Goal: Task Accomplishment & Management: Manage account settings

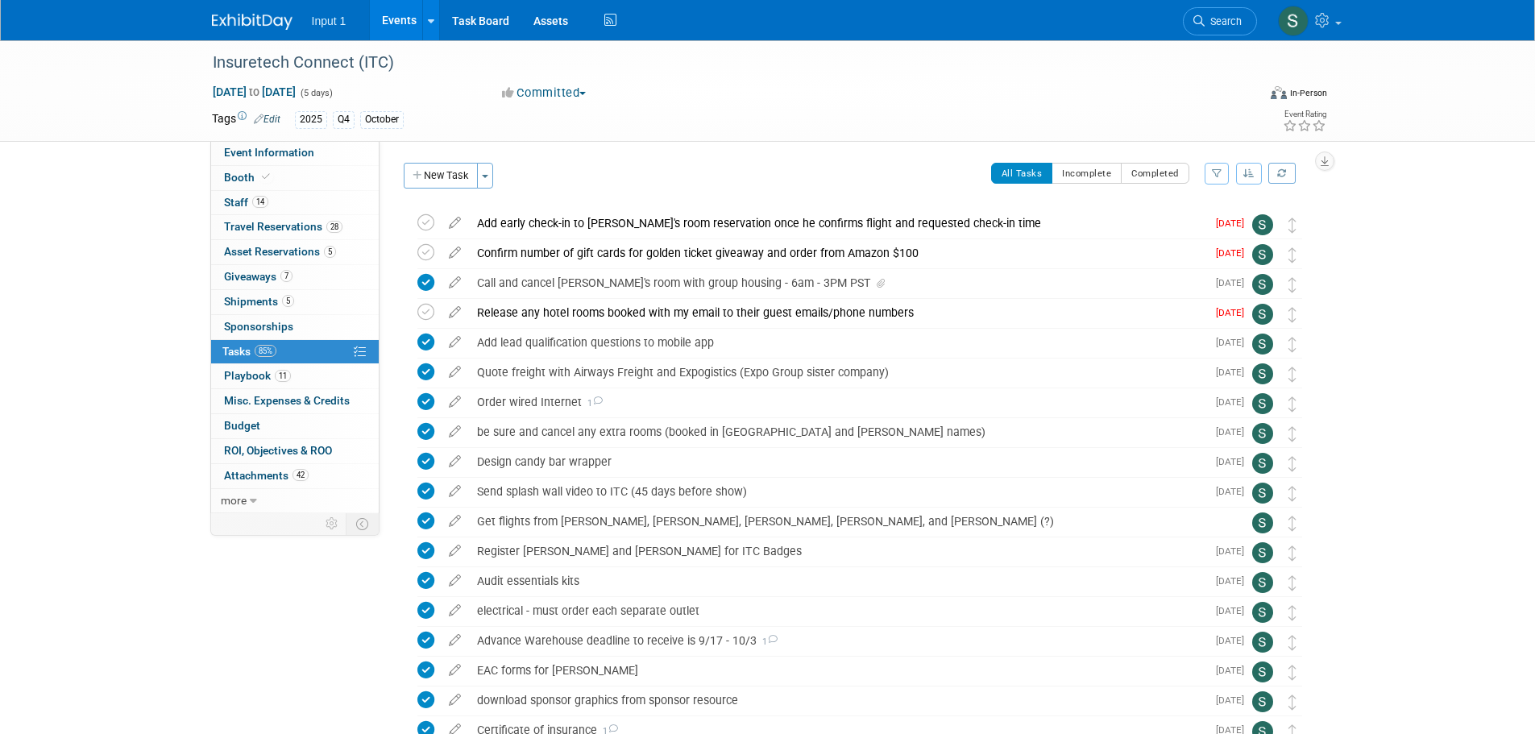
click at [409, 19] on link "Events" at bounding box center [399, 20] width 59 height 40
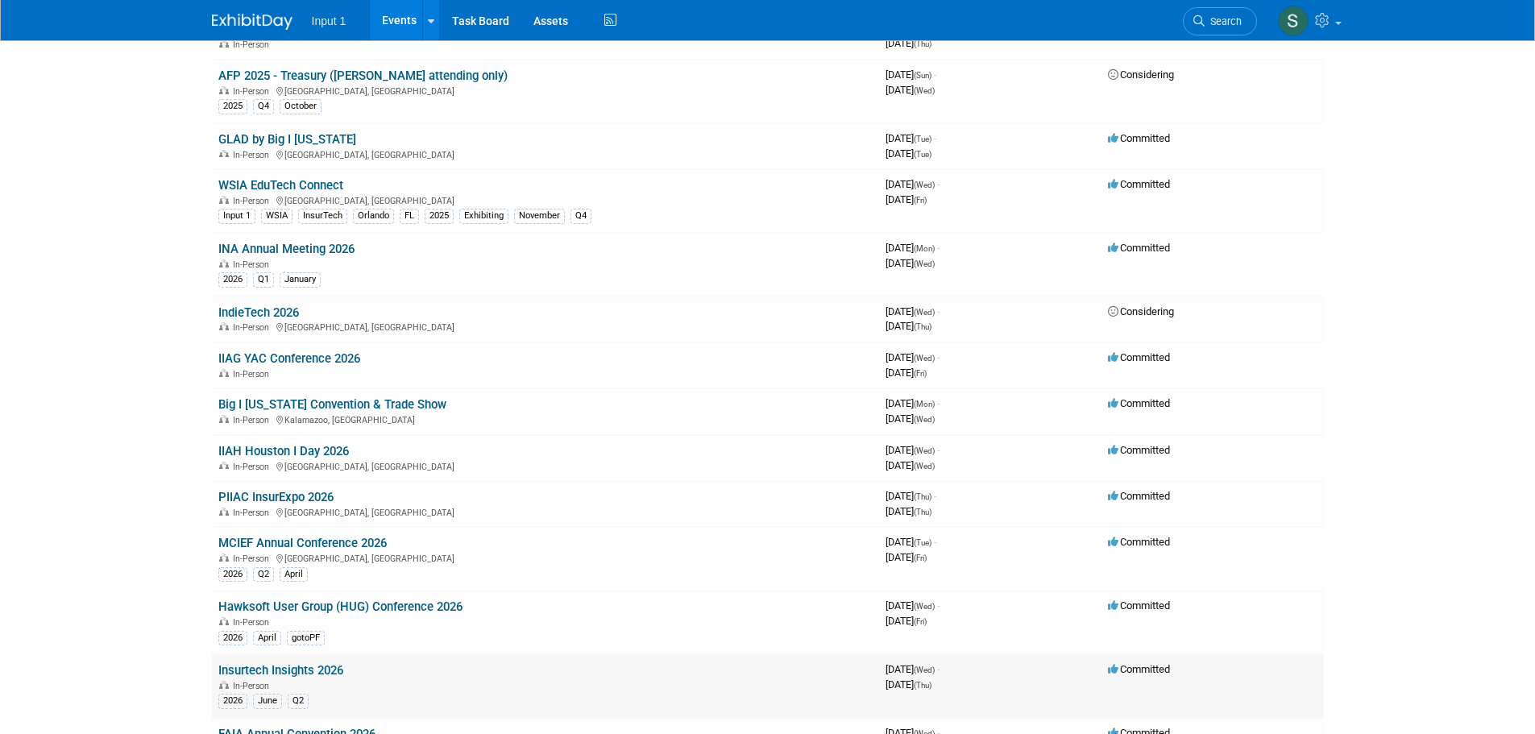
scroll to position [645, 0]
click at [318, 252] on link "INA Annual Meeting 2026" at bounding box center [286, 250] width 136 height 15
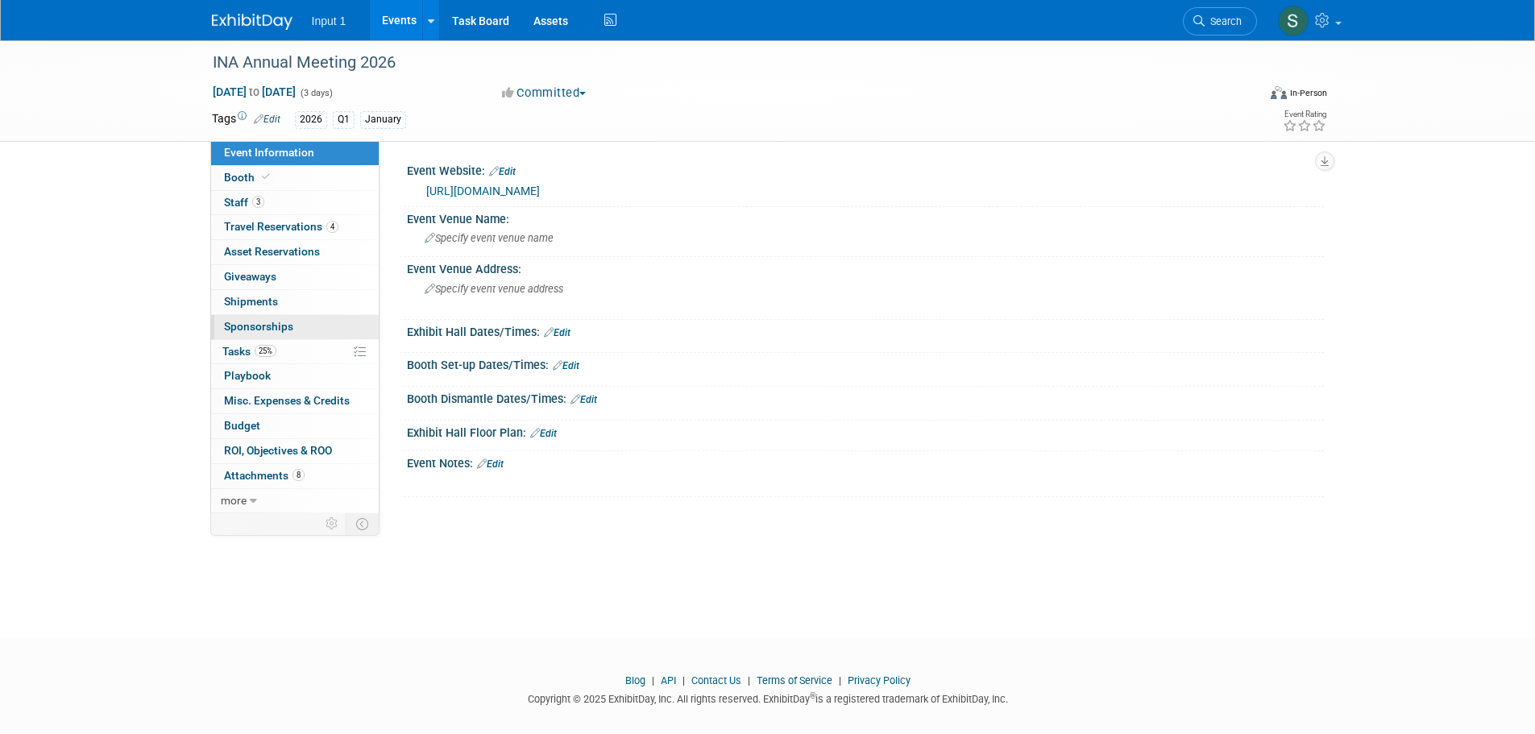
click at [258, 329] on span "Sponsorships 0" at bounding box center [258, 326] width 69 height 13
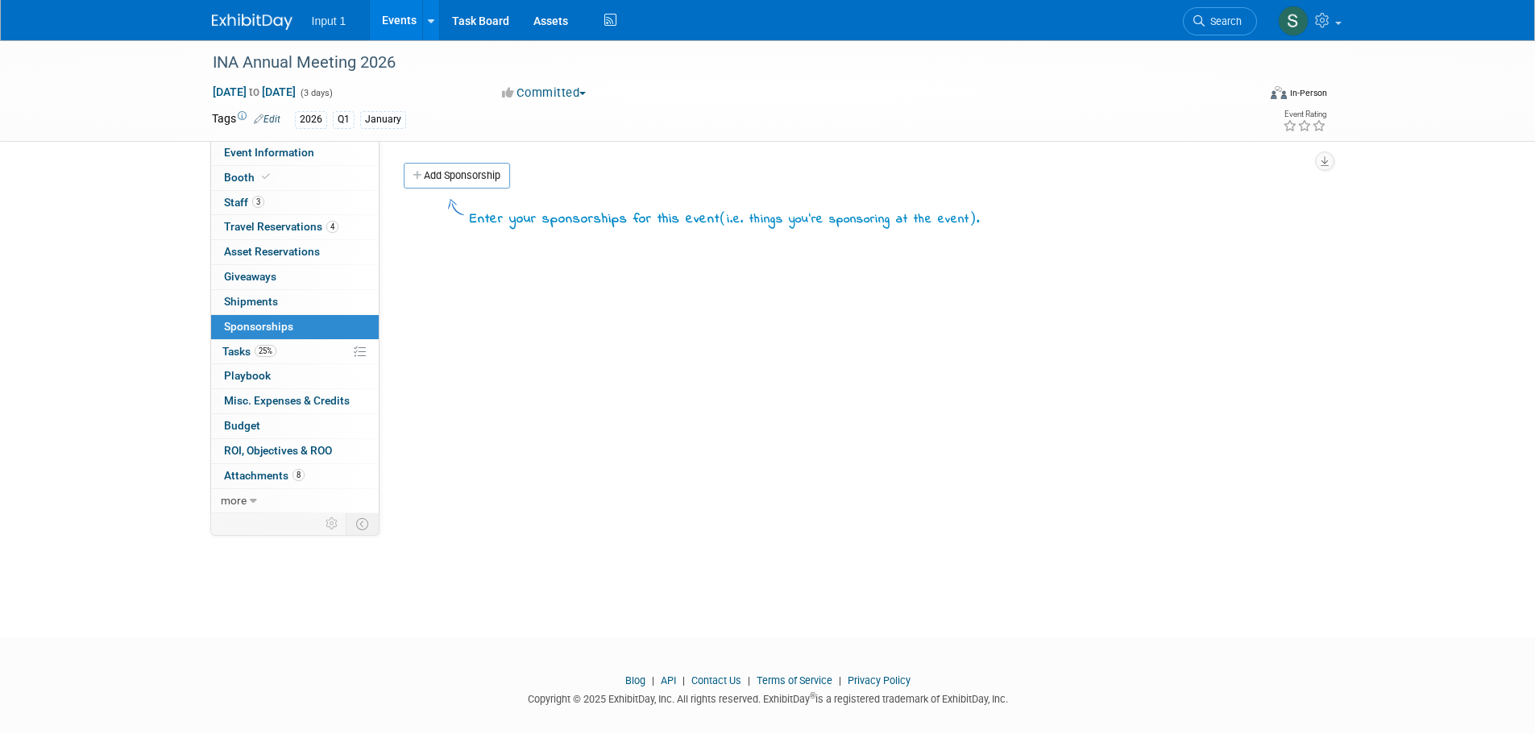
drag, startPoint x: 469, startPoint y: 183, endPoint x: 476, endPoint y: 193, distance: 12.7
click at [470, 184] on link "Add Sponsorship" at bounding box center [457, 176] width 106 height 26
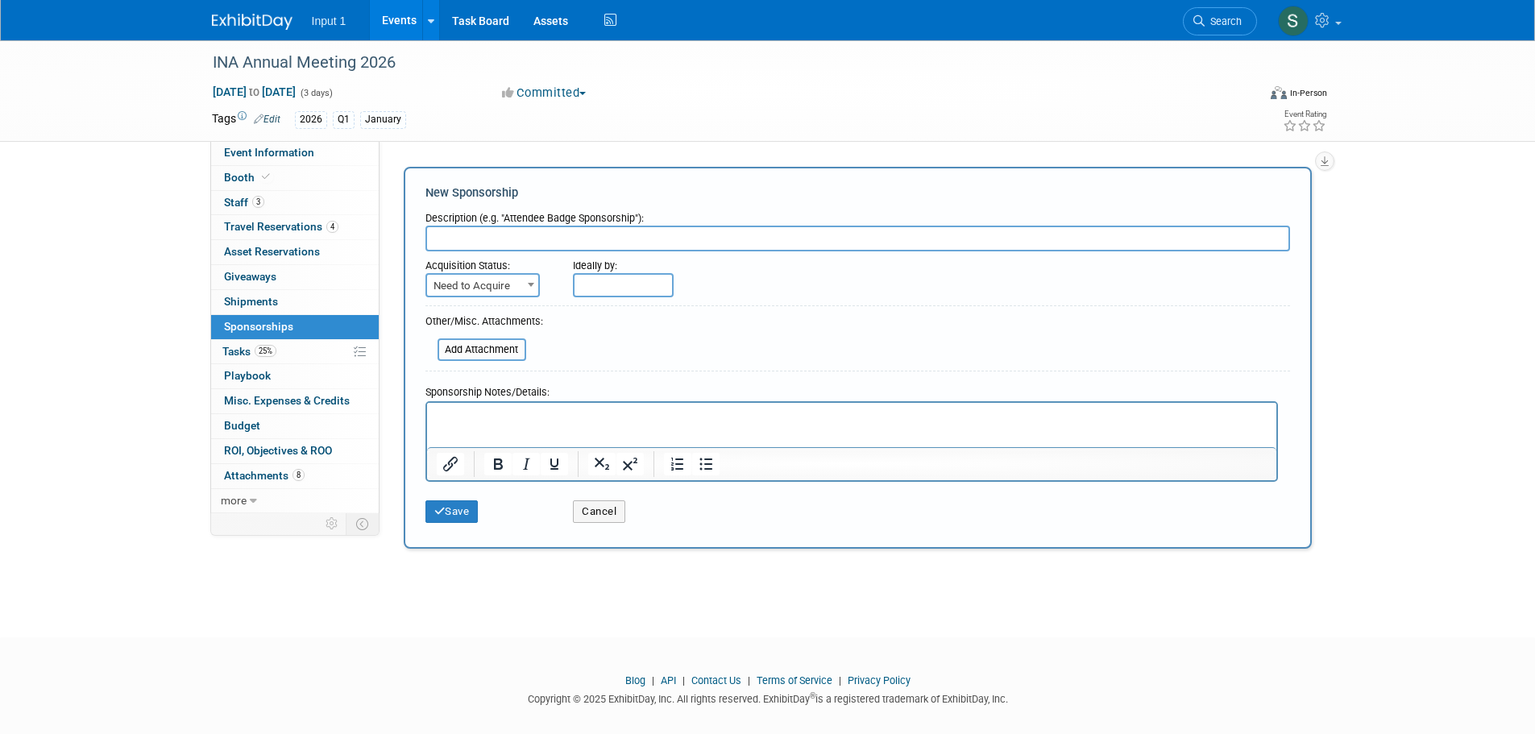
click at [496, 235] on input "text" at bounding box center [857, 239] width 865 height 26
type input "Meeting sponsorship - minimum silver per Jim"
click at [591, 289] on input "text" at bounding box center [623, 285] width 101 height 24
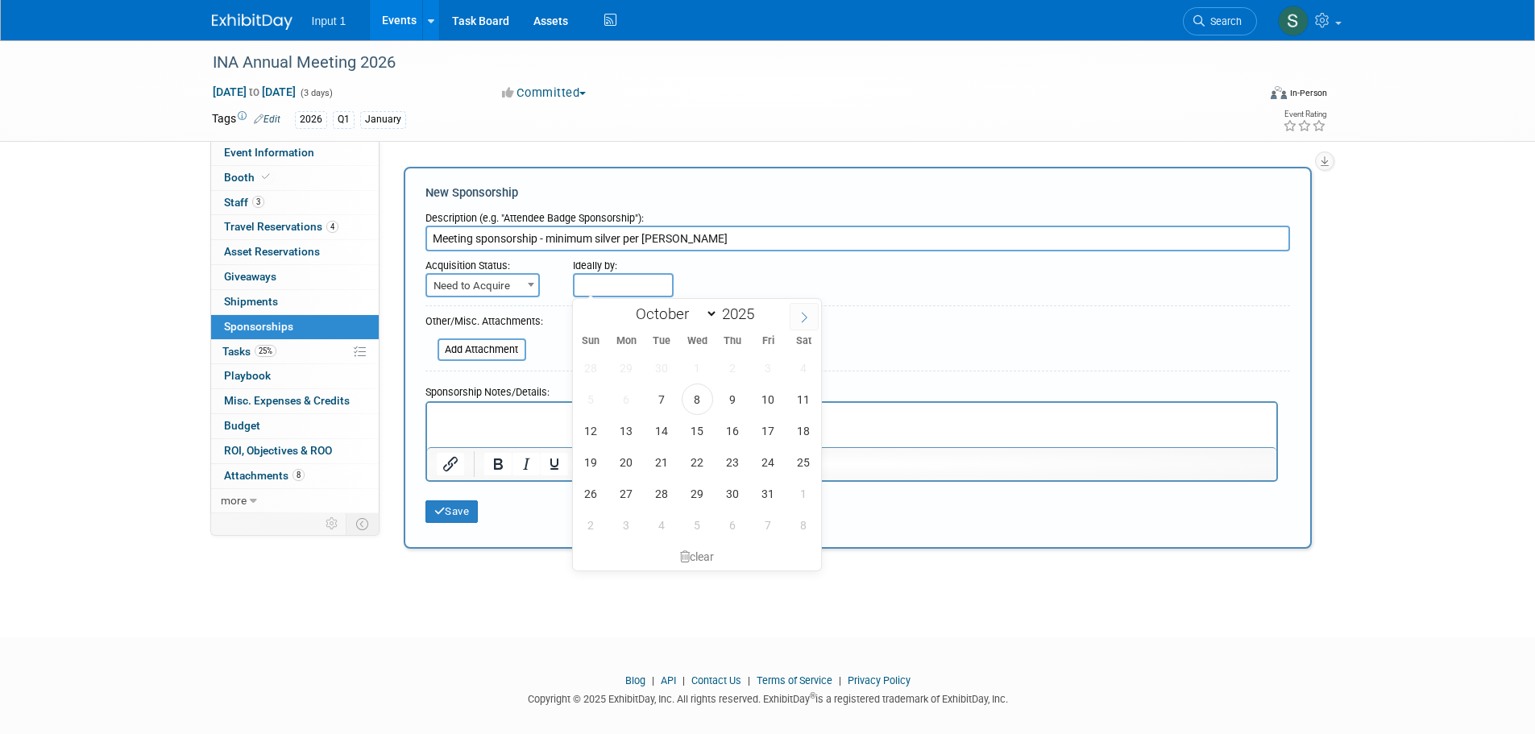
click at [805, 321] on icon at bounding box center [804, 317] width 11 height 11
select select "11"
click at [629, 370] on span "1" at bounding box center [626, 367] width 31 height 31
type input "Dec 1, 2025"
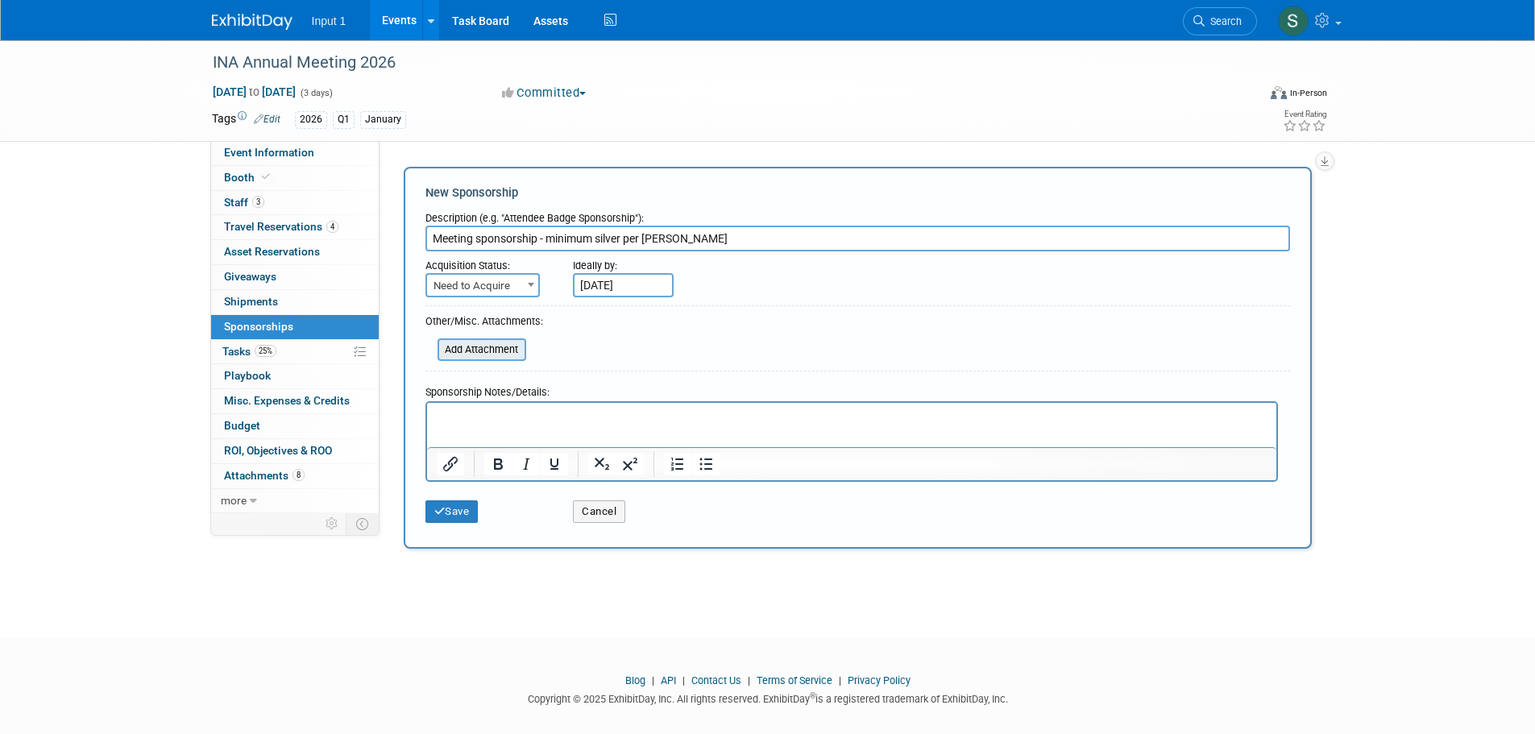
click at [500, 355] on input "file" at bounding box center [429, 349] width 192 height 19
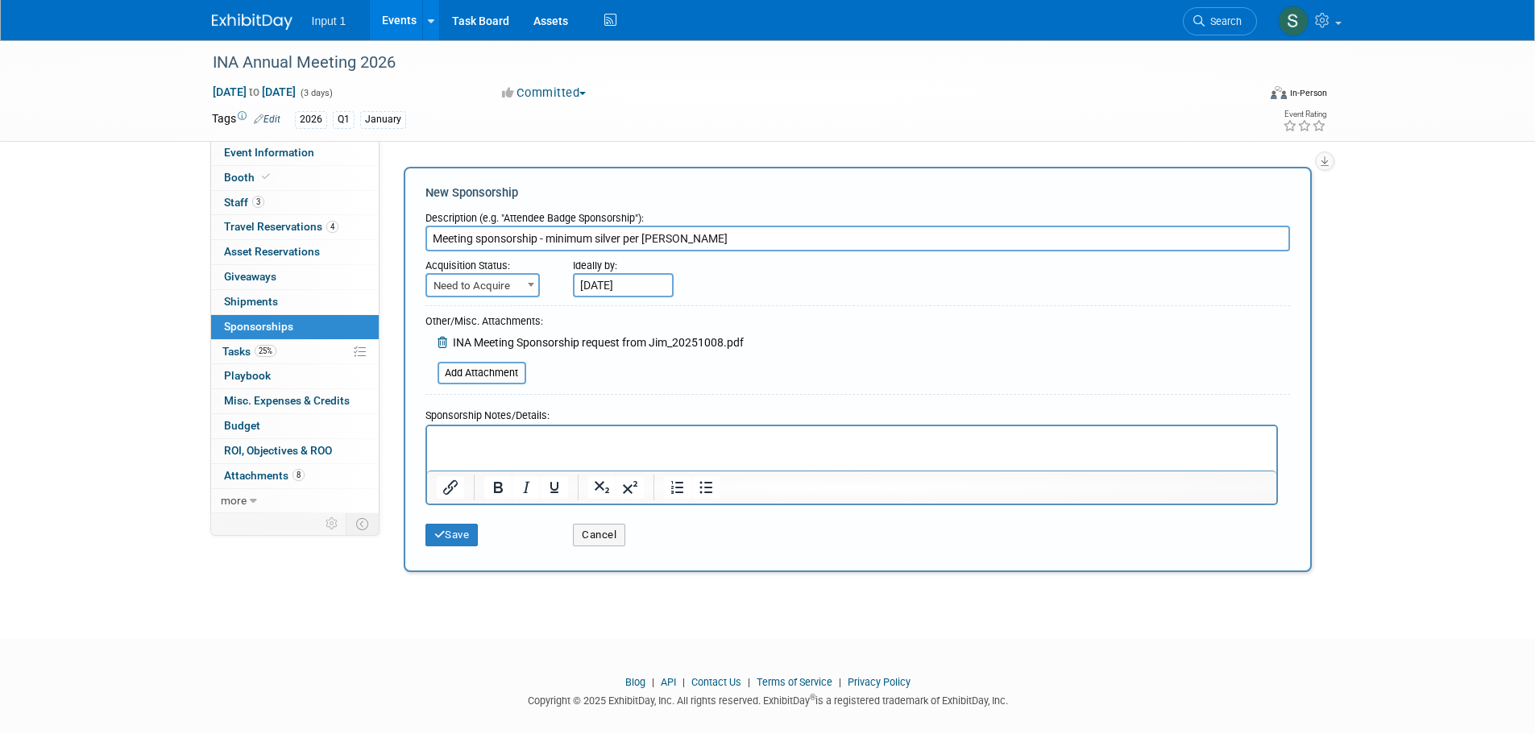
click at [616, 439] on p "Rich Text Area. Press ALT-0 for help." at bounding box center [851, 440] width 831 height 16
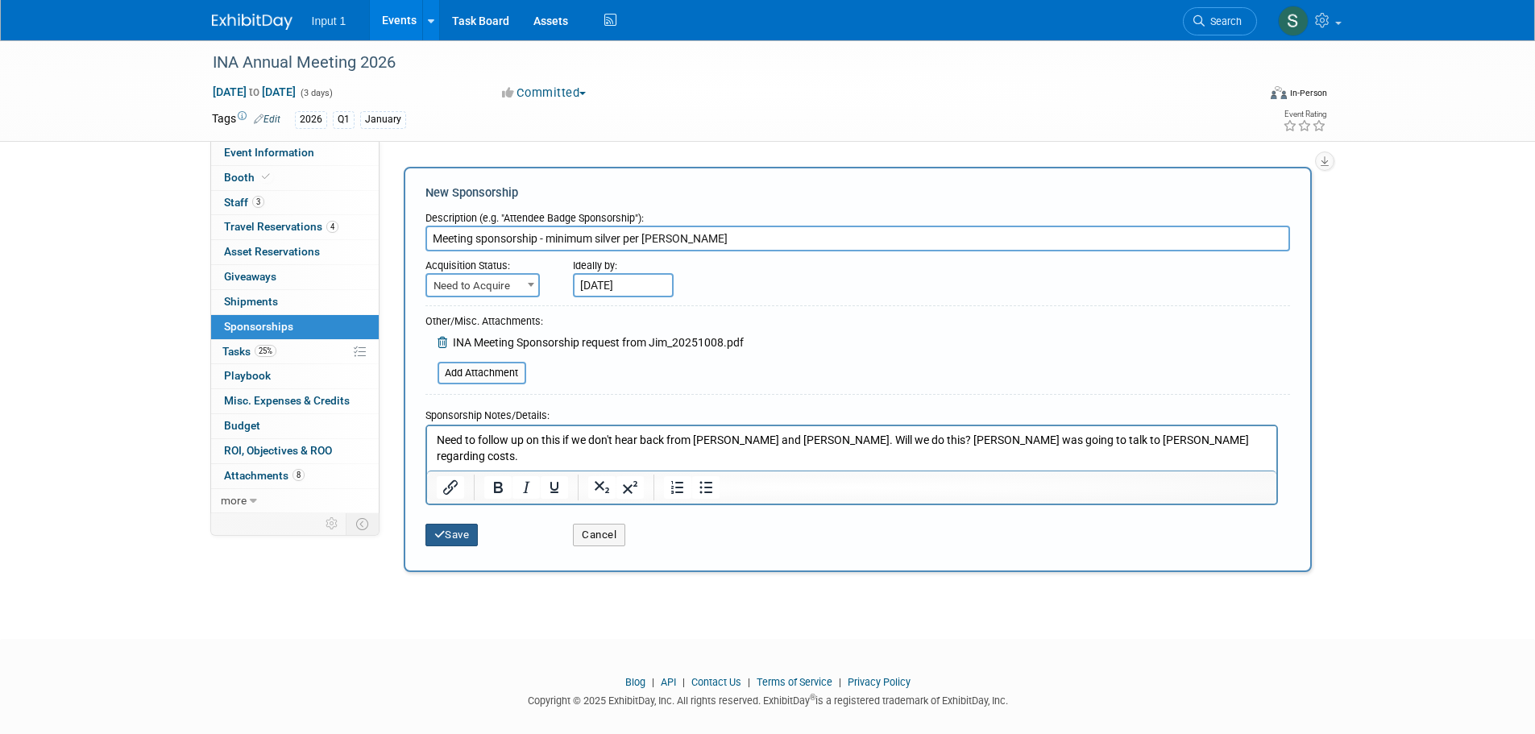
click at [462, 539] on button "Save" at bounding box center [451, 535] width 53 height 23
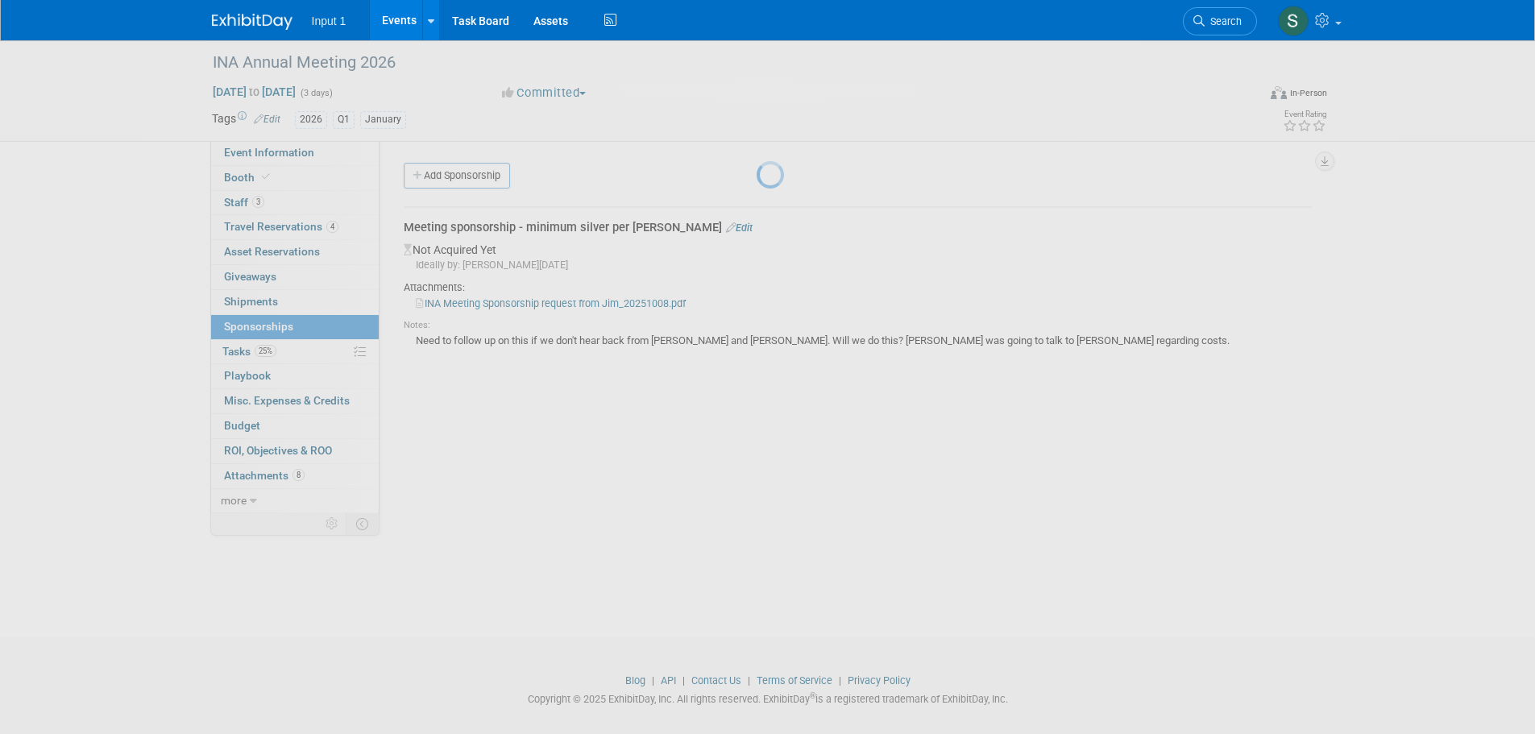
scroll to position [16, 0]
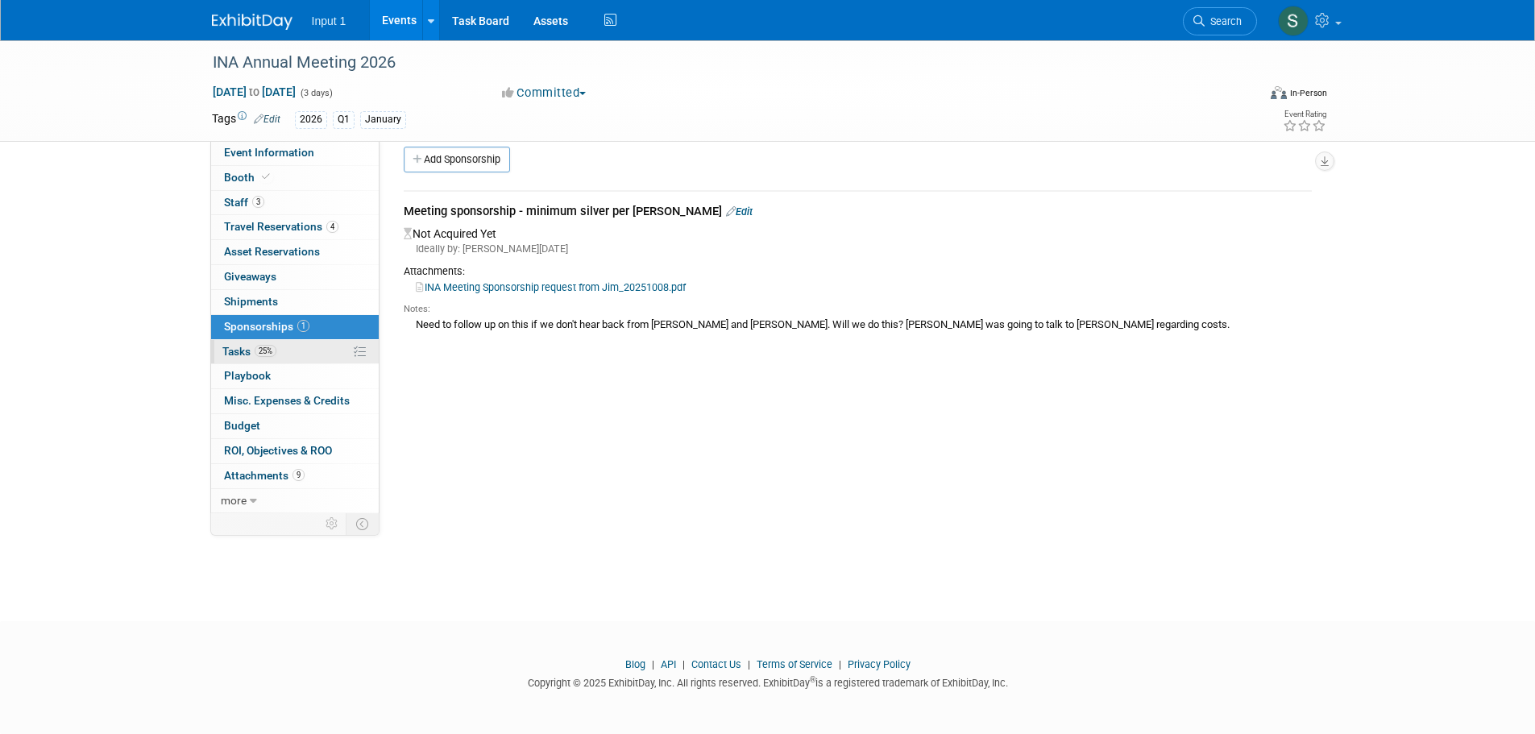
click at [240, 352] on span "Tasks 25%" at bounding box center [249, 351] width 54 height 13
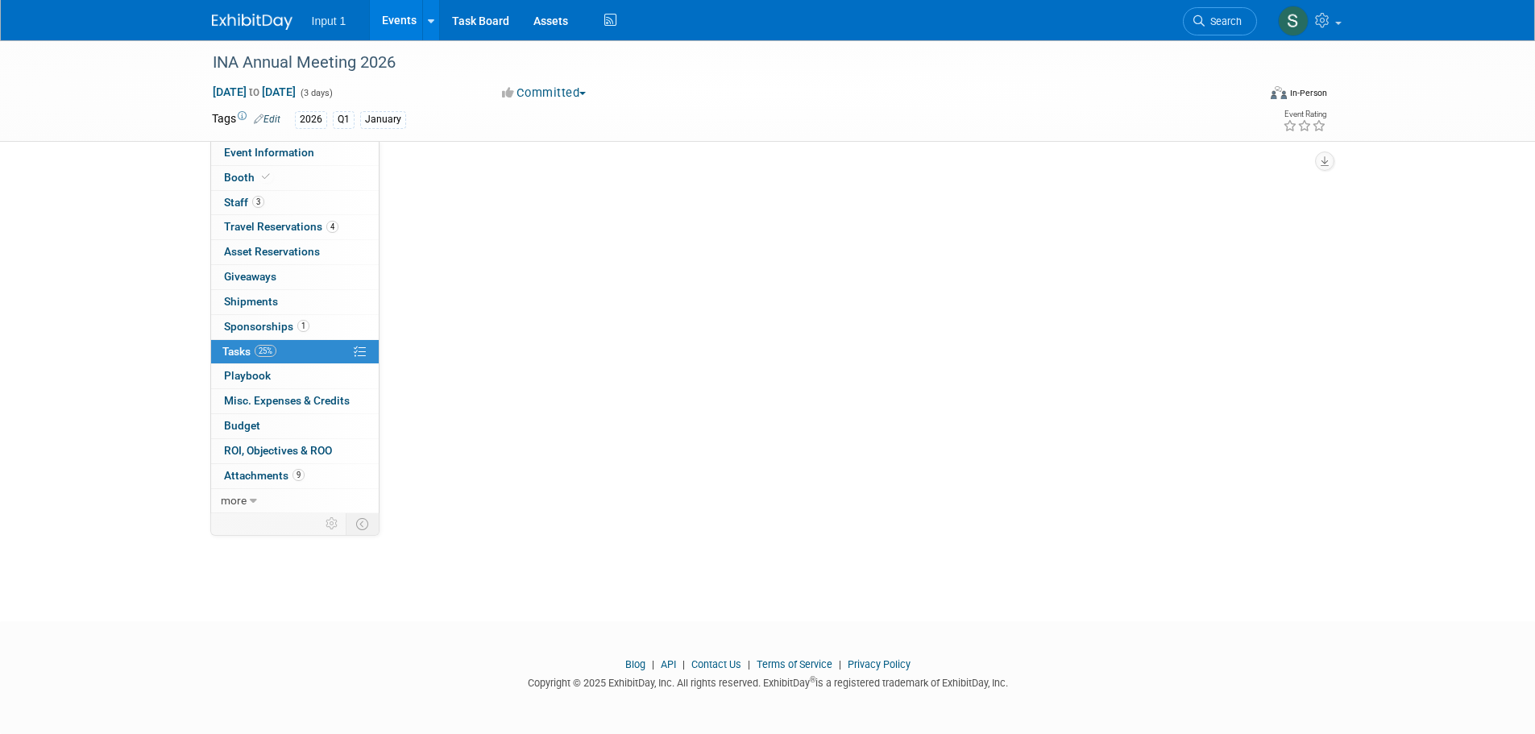
scroll to position [0, 0]
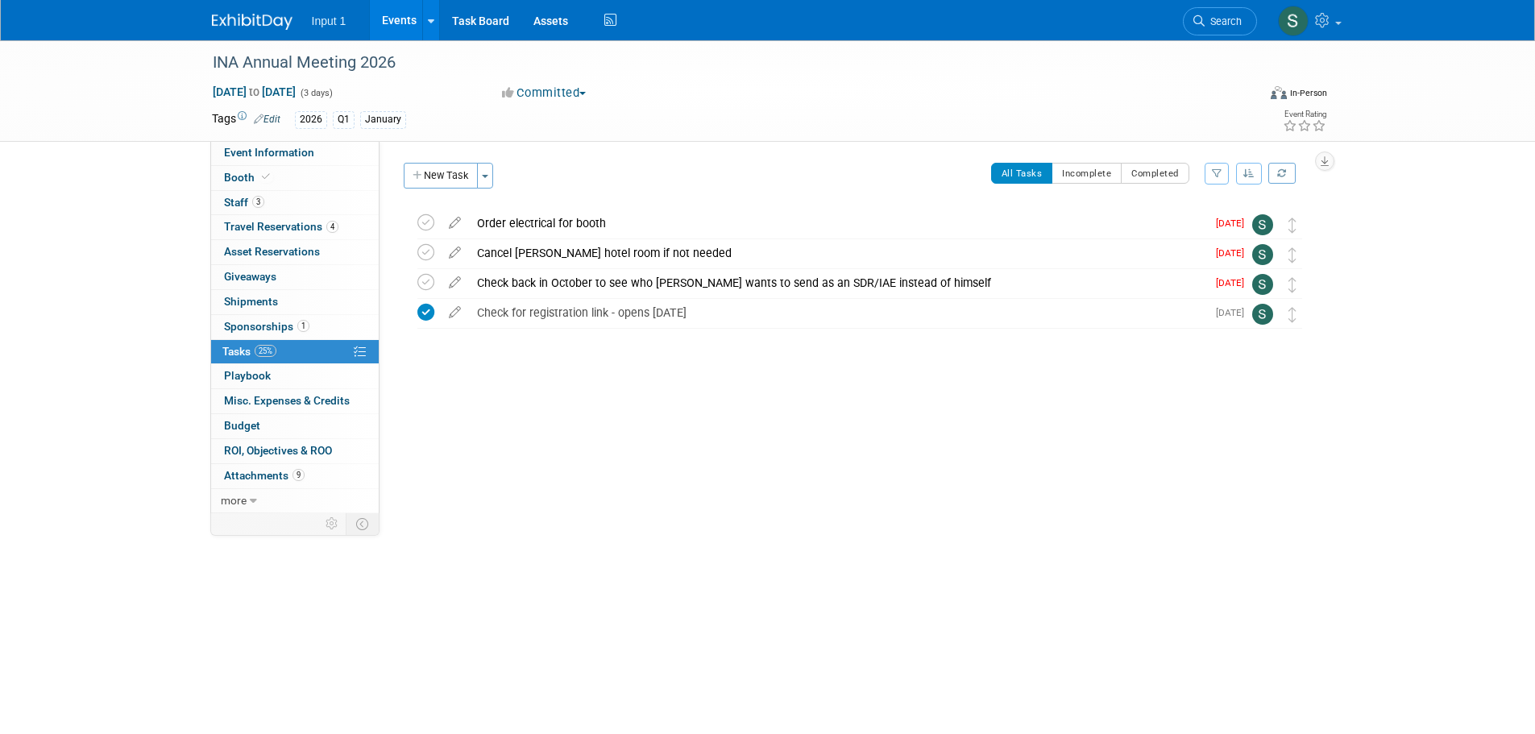
click at [447, 179] on button "New Task" at bounding box center [441, 176] width 74 height 26
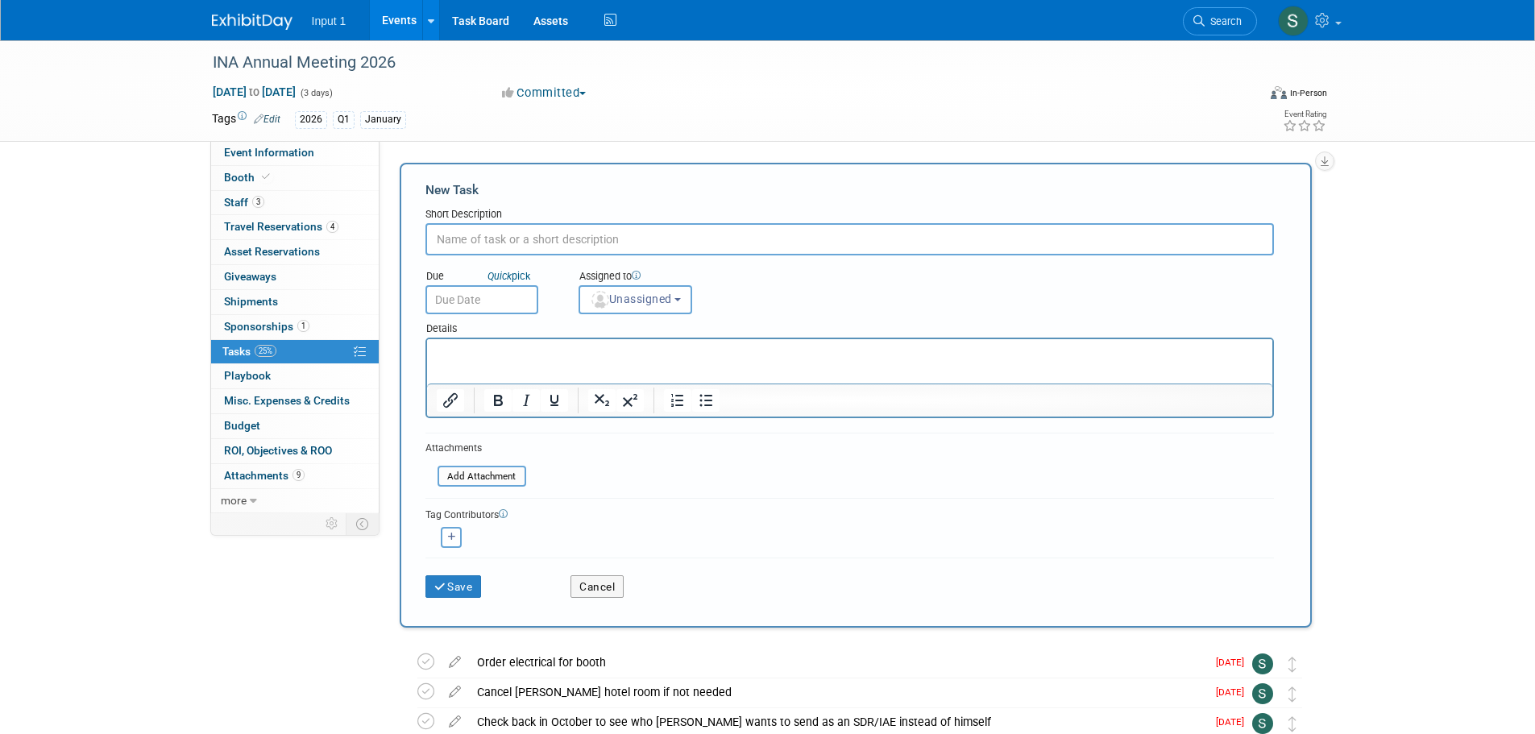
click at [506, 247] on input "text" at bounding box center [849, 239] width 849 height 32
type input "INA meeting sponsorship follow-up - $3500 silver requested by Jim."
click at [521, 359] on p "Rich Text Area. Press ALT-0 for help." at bounding box center [849, 354] width 827 height 16
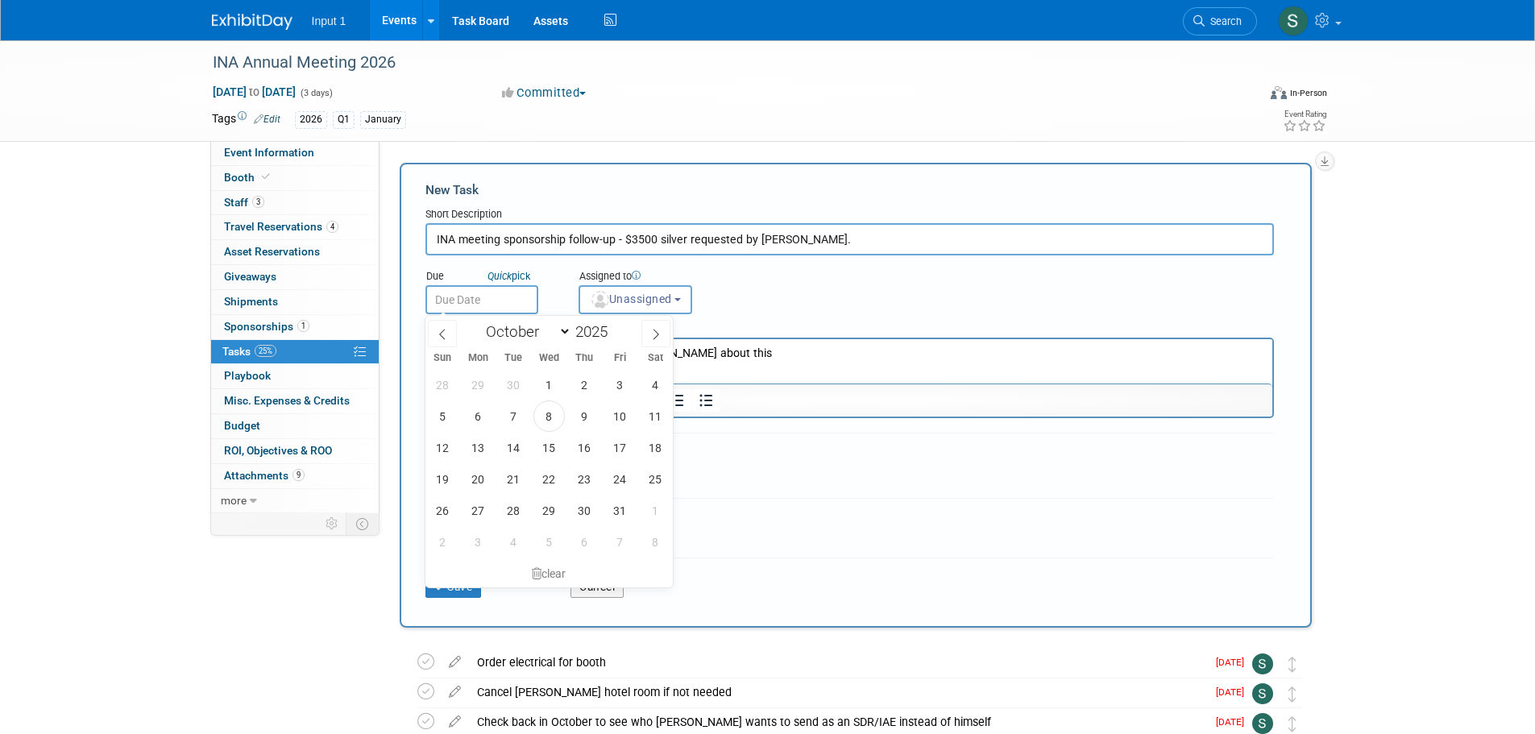
click at [476, 301] on input "text" at bounding box center [481, 299] width 113 height 29
click at [659, 330] on icon at bounding box center [655, 334] width 11 height 11
select select "11"
click at [484, 391] on span "1" at bounding box center [478, 384] width 31 height 31
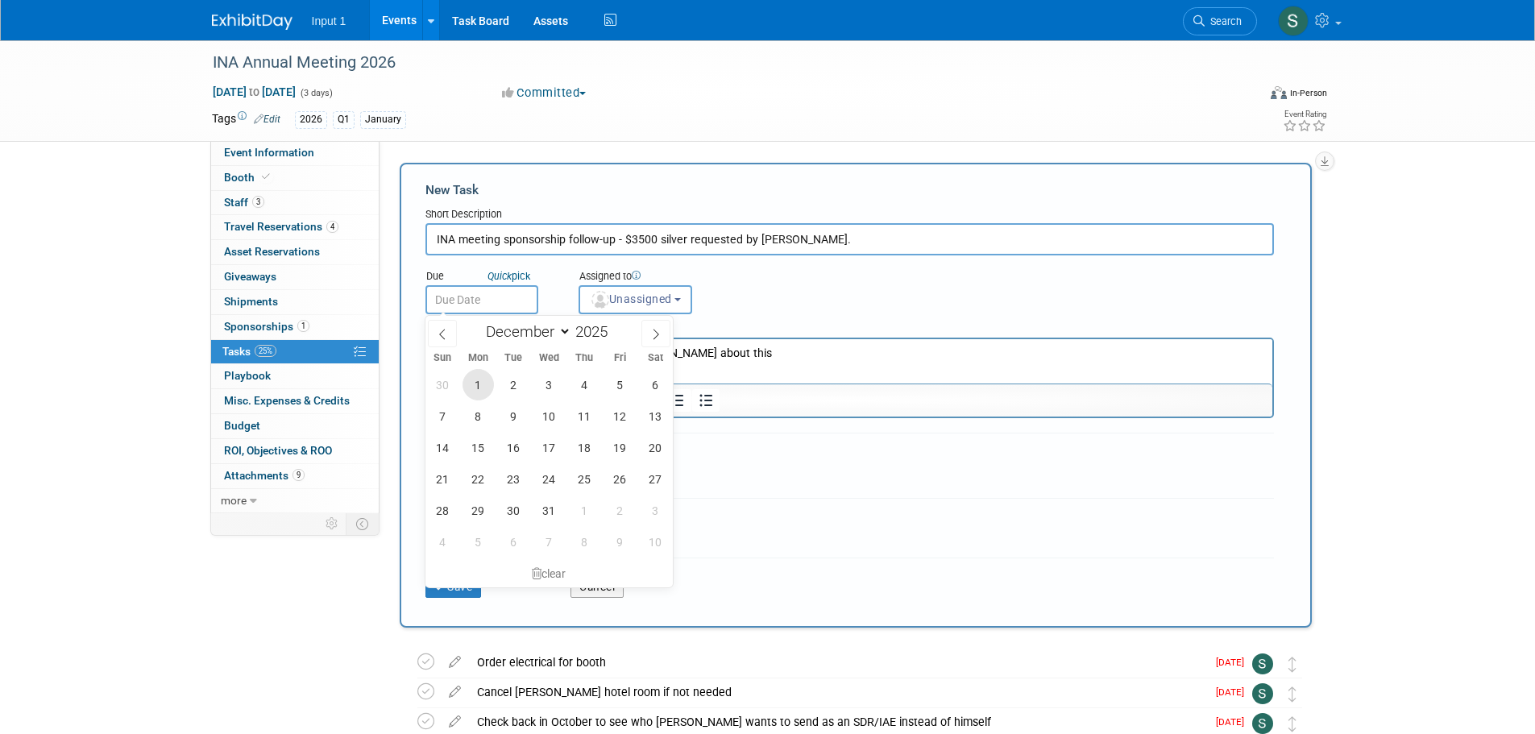
type input "Dec 1, 2025"
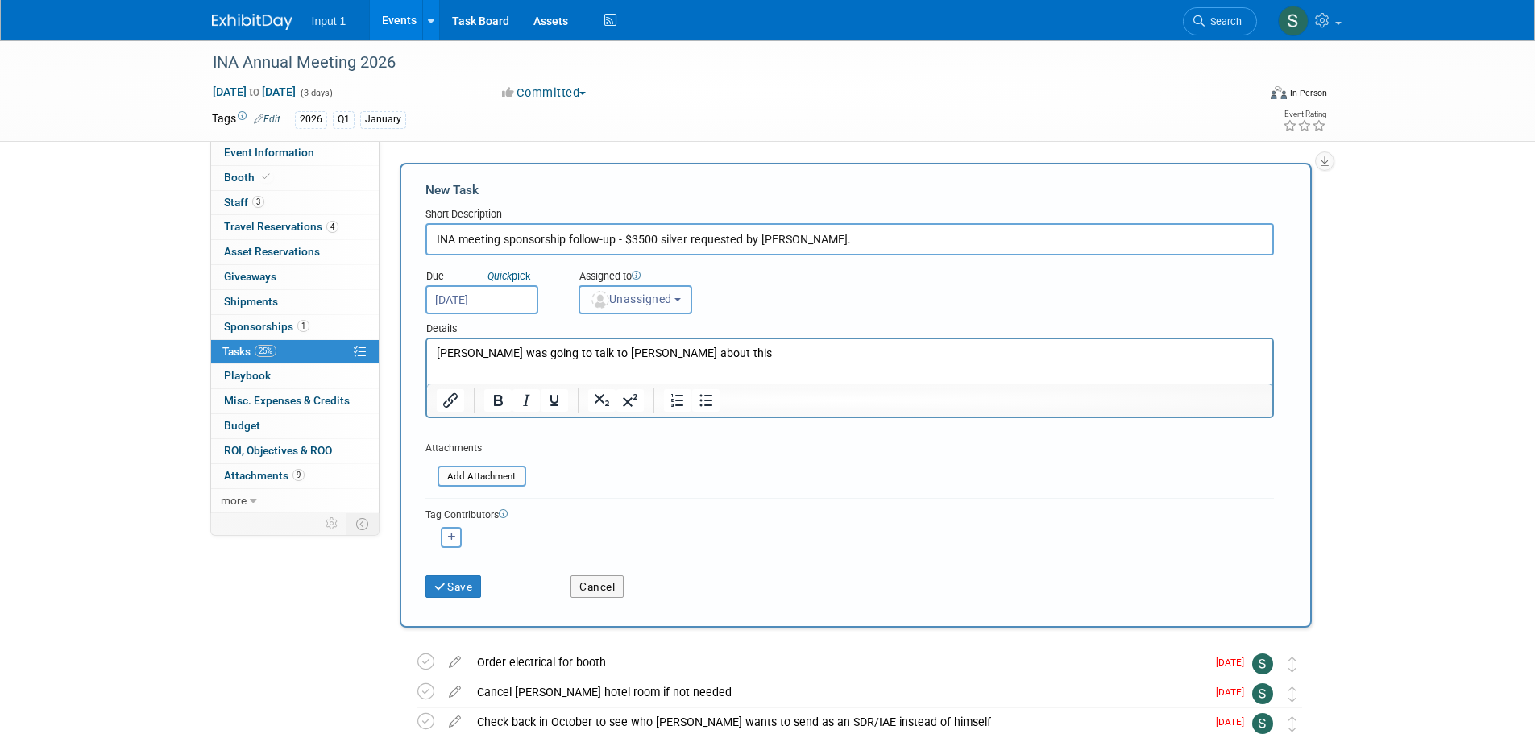
drag, startPoint x: 649, startPoint y: 292, endPoint x: 646, endPoint y: 316, distance: 24.3
click at [650, 292] on button "Unassigned" at bounding box center [636, 299] width 114 height 29
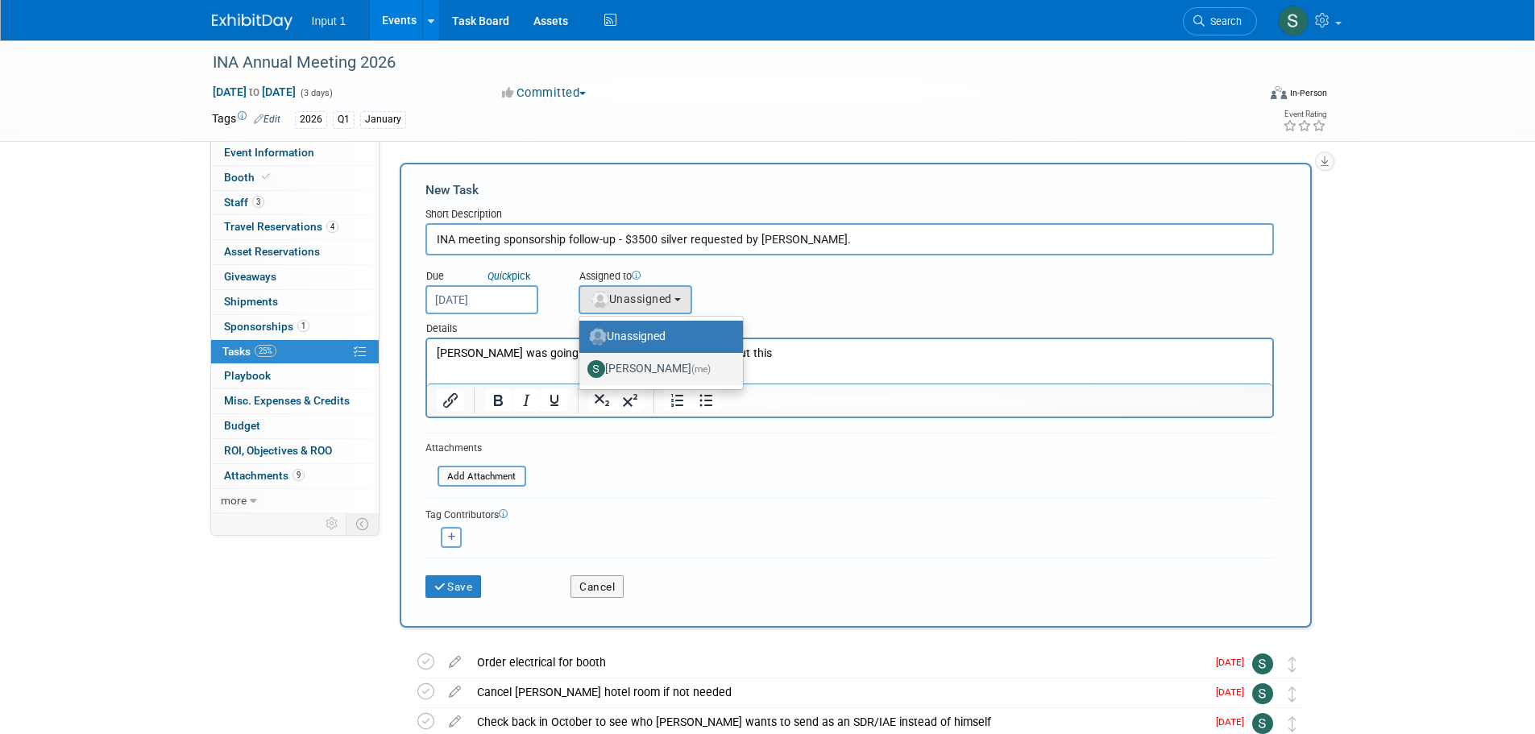
click at [627, 373] on label "Susan Stout (me)" at bounding box center [656, 369] width 139 height 26
click at [582, 372] on input "Susan Stout (me)" at bounding box center [576, 367] width 10 height 10
select select "7b485153-a8c5-4bc0-a404-8d0521ee698e"
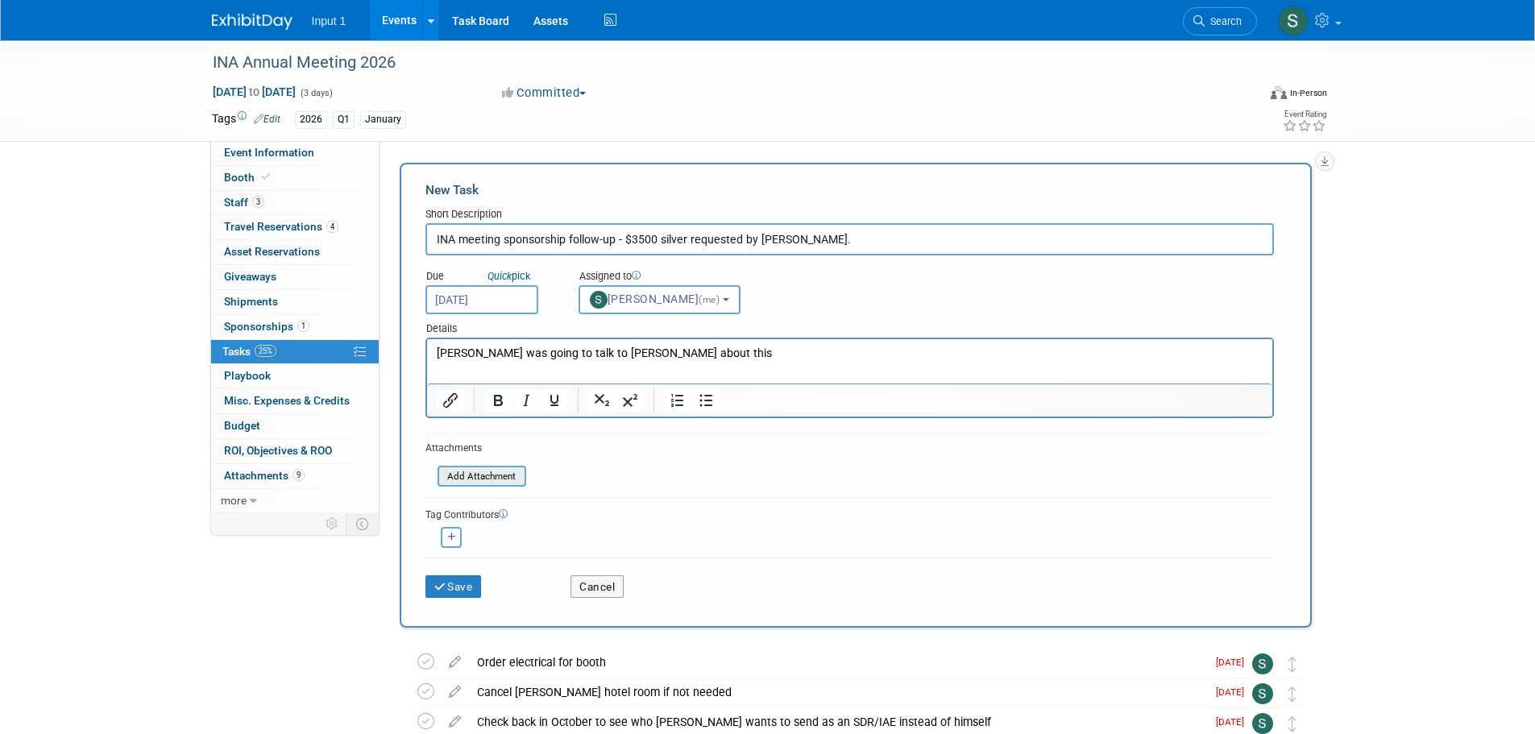
click at [478, 467] on input "file" at bounding box center [429, 476] width 192 height 19
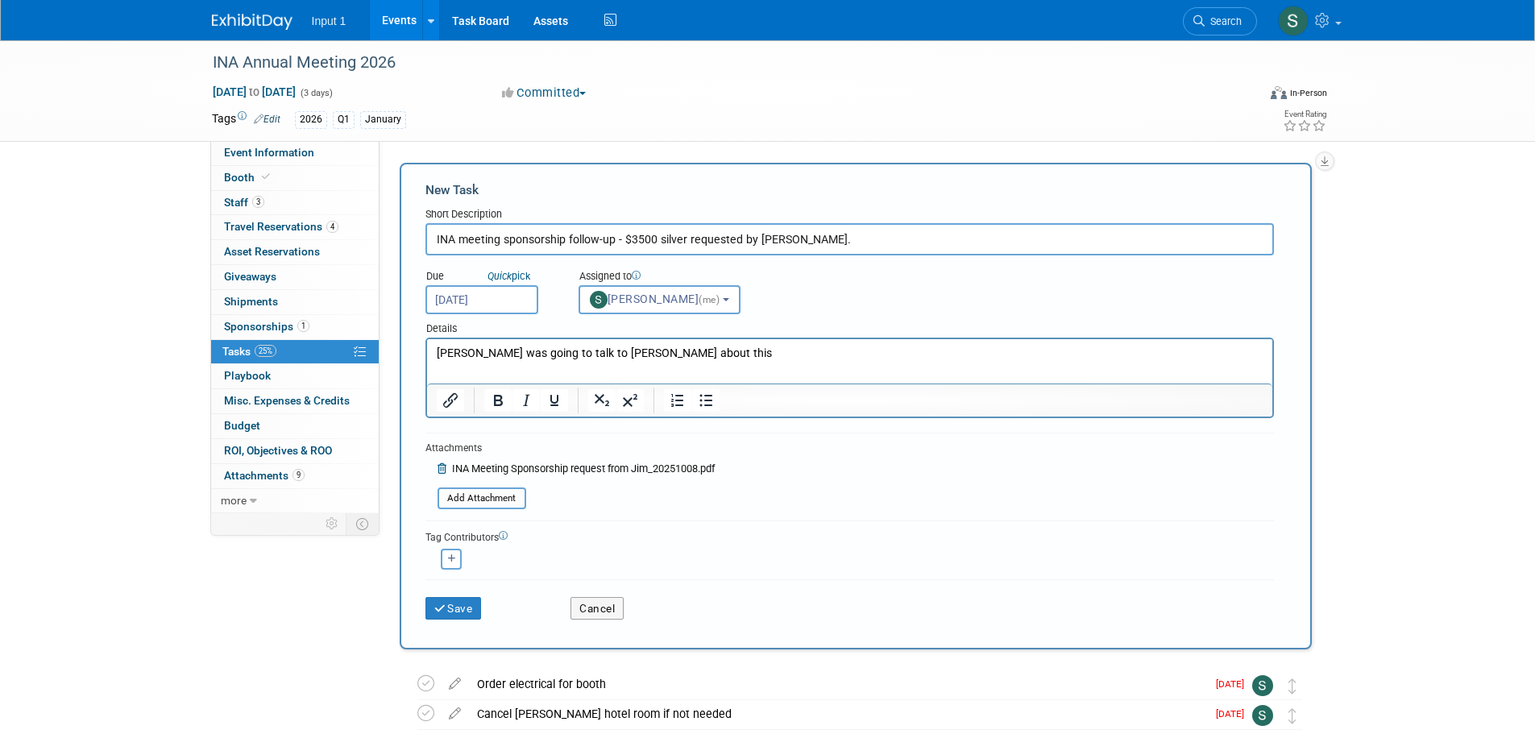
click at [716, 344] on html "Rene was going to talk to Chris about this" at bounding box center [848, 350] width 845 height 23
click at [461, 610] on button "Save" at bounding box center [453, 608] width 56 height 23
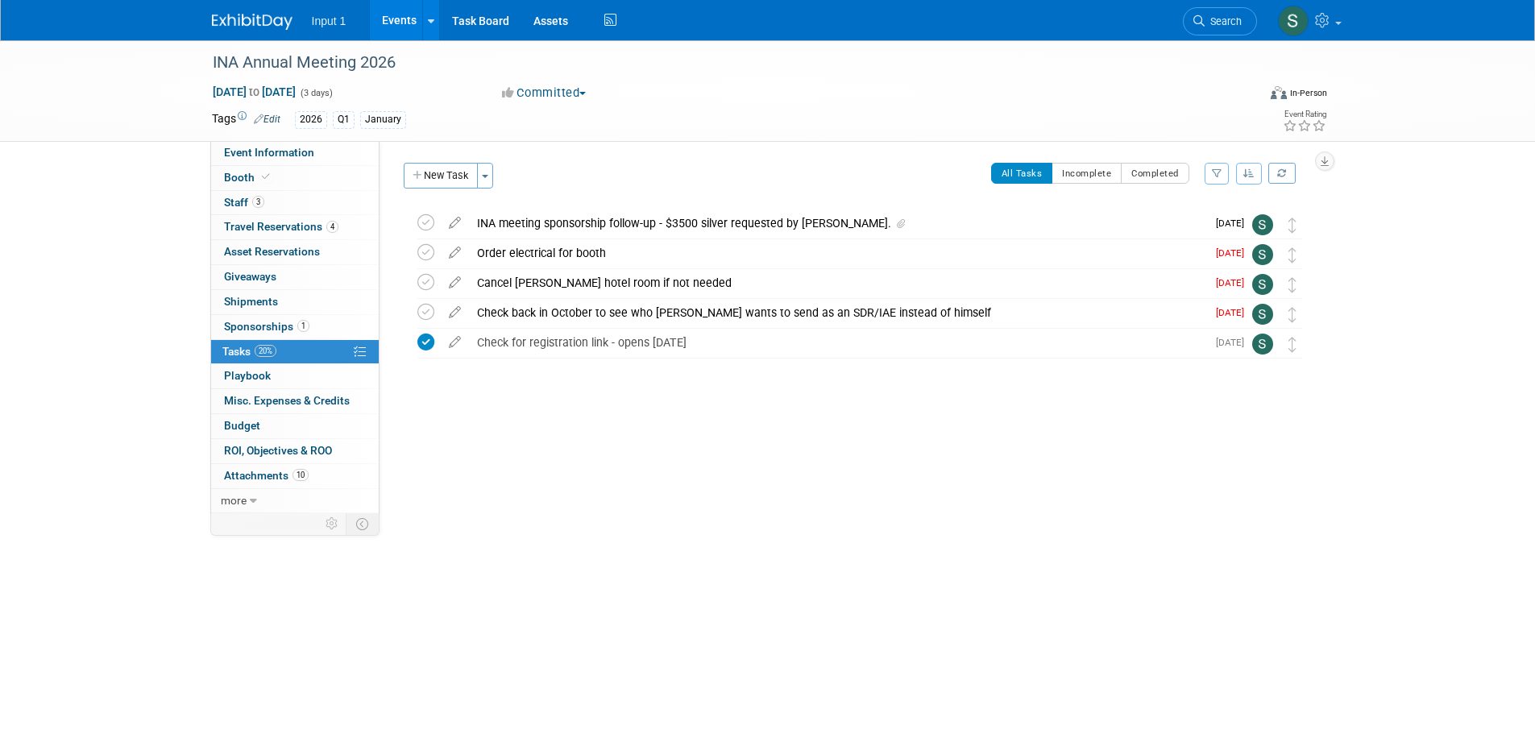
click at [846, 517] on div "INA Annual Meeting 2026 Jan 26, 2026 to Jan 28, 2026 (3 days) Jan 26, 2026 to J…" at bounding box center [767, 324] width 1535 height 568
click at [754, 164] on div "All Tasks Incomplete Completed Filter by Assignee -- Select Assignee -- All una…" at bounding box center [907, 180] width 810 height 34
click at [786, 313] on div "Check back in October to see who Jonathan wants to send as an SDR/IAE instead o…" at bounding box center [837, 312] width 737 height 27
